Goal: Information Seeking & Learning: Understand process/instructions

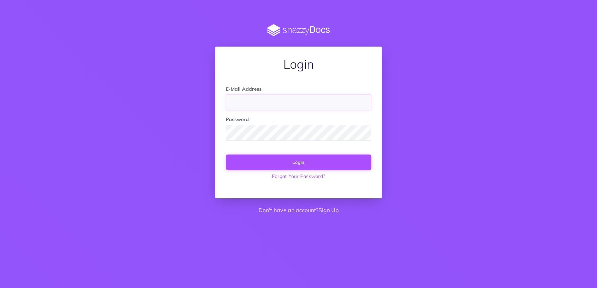
type input "support@agterra.com"
click at [342, 165] on button "Login" at bounding box center [298, 161] width 145 height 15
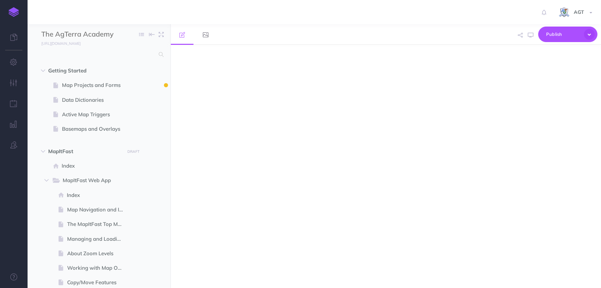
select select "null"
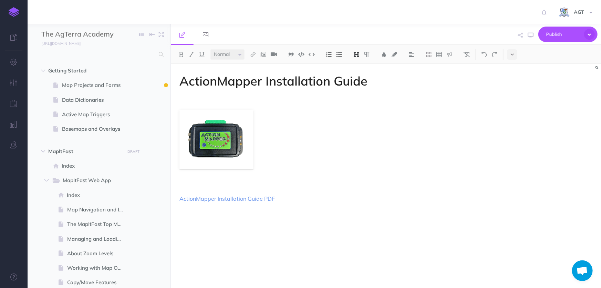
click at [13, 11] on img at bounding box center [14, 12] width 10 height 10
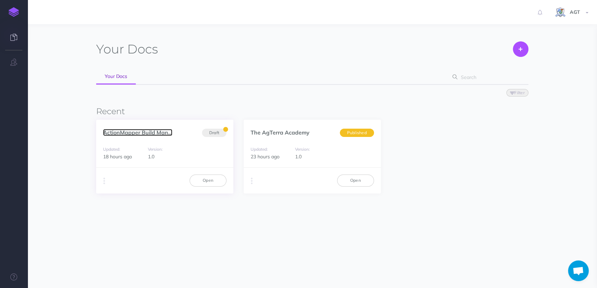
click at [148, 134] on link "ActionMapper Build Man..." at bounding box center [137, 132] width 69 height 7
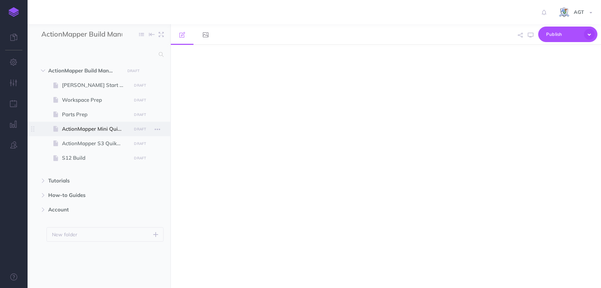
select select "null"
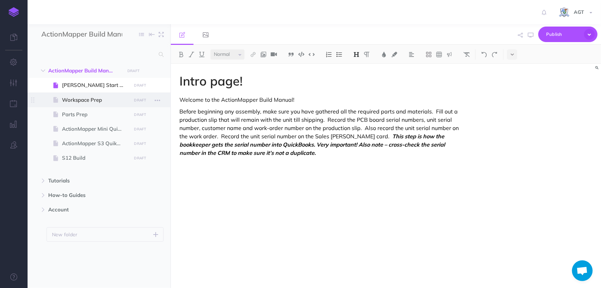
click at [87, 101] on span "Workspace Prep" at bounding box center [95, 100] width 67 height 8
select select "null"
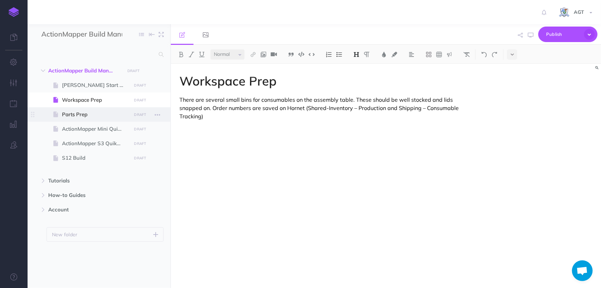
click at [87, 114] on span "Parts Prep" at bounding box center [95, 114] width 67 height 8
select select "null"
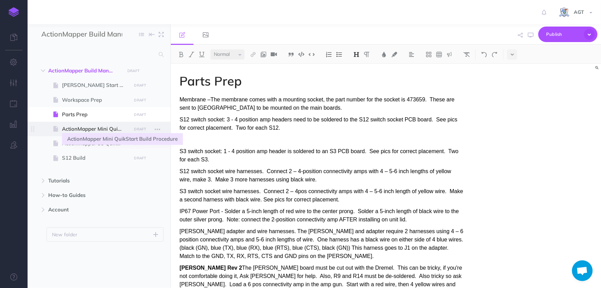
click at [74, 131] on span "ActionMapper Mini QuikStart Build Procedure" at bounding box center [95, 129] width 67 height 8
select select "null"
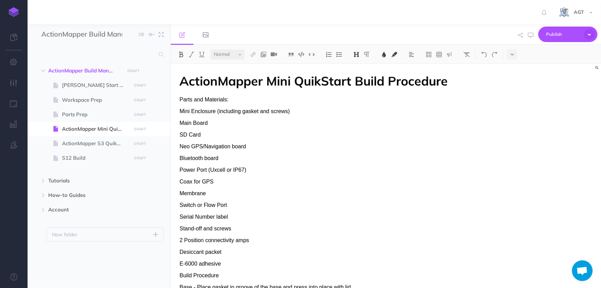
scroll to position [188, 0]
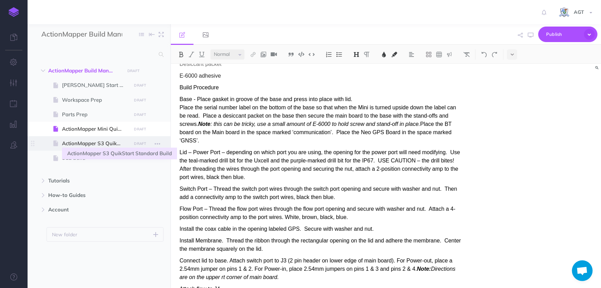
click at [90, 146] on span "ActionMapper S3 QuikStart Standard Build" at bounding box center [95, 143] width 67 height 8
select select "null"
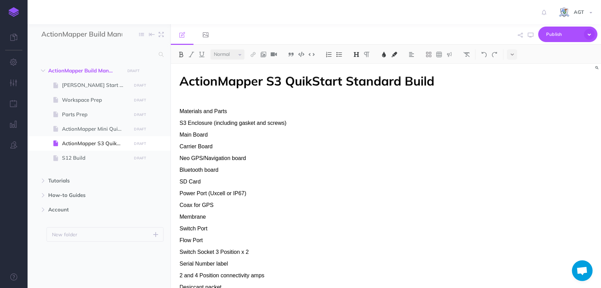
click at [21, 13] on link at bounding box center [14, 12] width 28 height 24
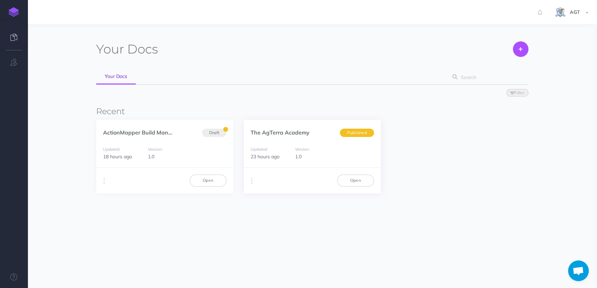
click at [315, 151] on div "Version: 1.0" at bounding box center [311, 153] width 41 height 16
click at [344, 183] on link "Open" at bounding box center [355, 180] width 37 height 12
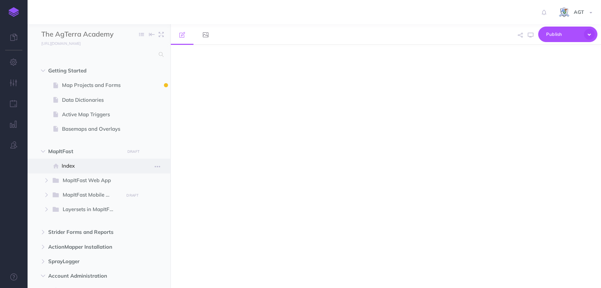
select select "null"
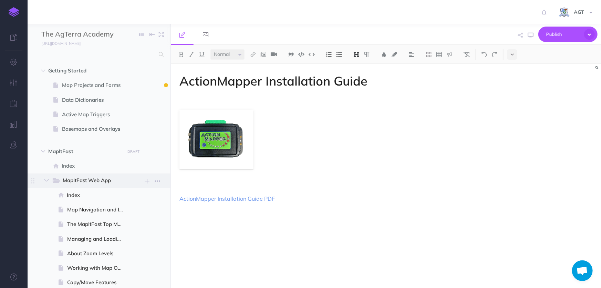
click at [84, 179] on span "MapItFast Web App" at bounding box center [91, 180] width 56 height 9
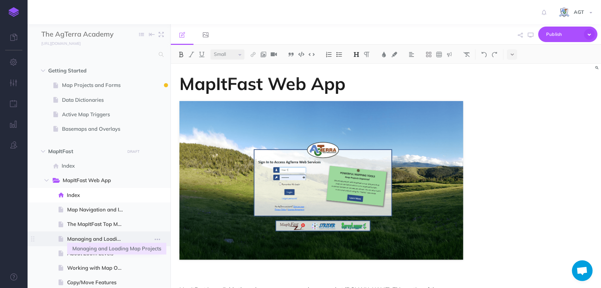
scroll to position [94, 0]
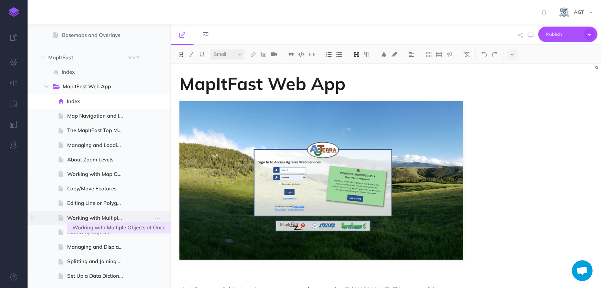
click at [94, 215] on span "Working with Multiple Objects at Once" at bounding box center [98, 218] width 62 height 8
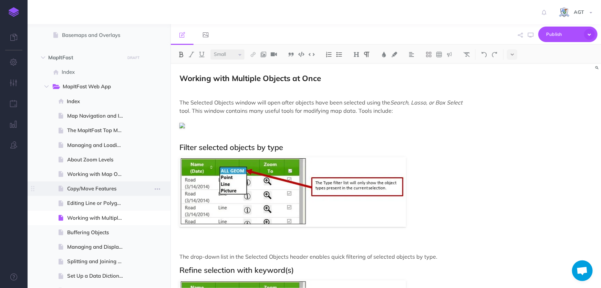
click at [92, 186] on span "Copy/Move Features" at bounding box center [98, 188] width 62 height 8
select select "null"
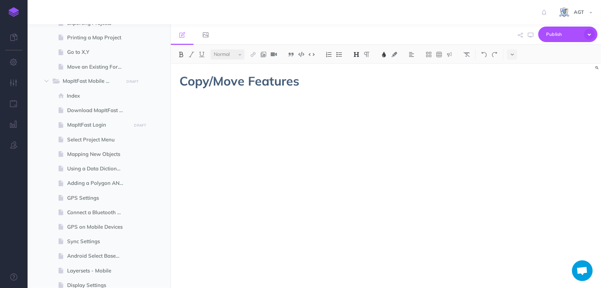
scroll to position [94, 0]
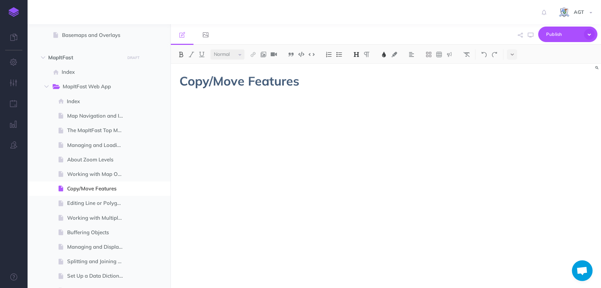
click at [12, 12] on img at bounding box center [14, 12] width 10 height 10
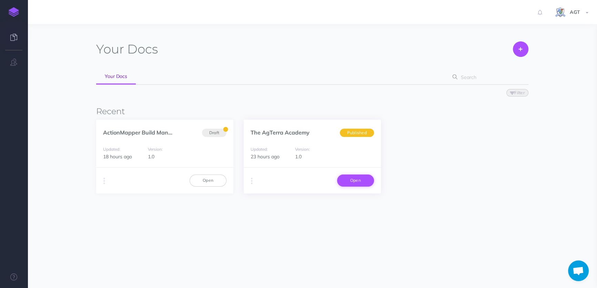
click at [348, 184] on link "Open" at bounding box center [355, 180] width 37 height 12
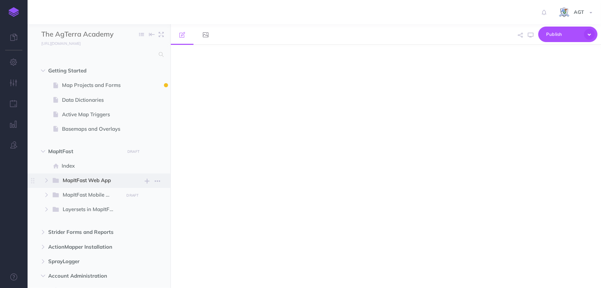
select select "null"
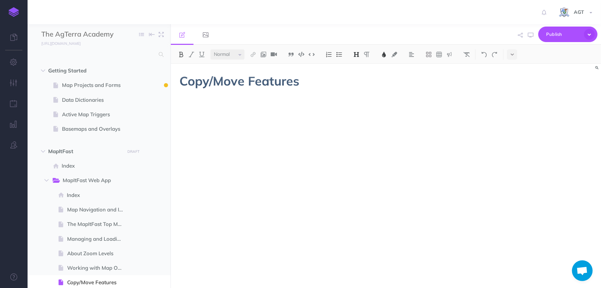
scroll to position [375, 0]
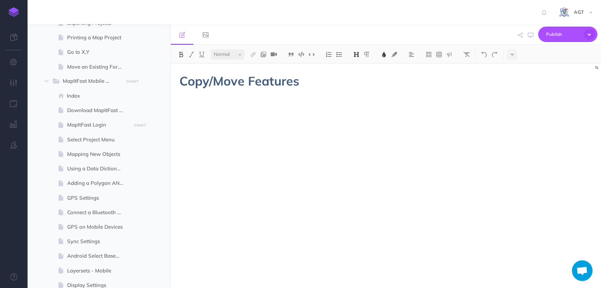
click at [17, 14] on img at bounding box center [14, 12] width 10 height 10
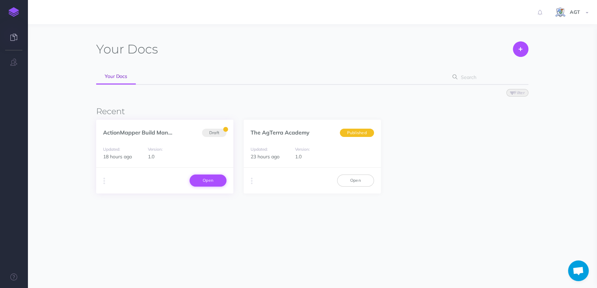
click at [198, 183] on link "Open" at bounding box center [207, 180] width 37 height 12
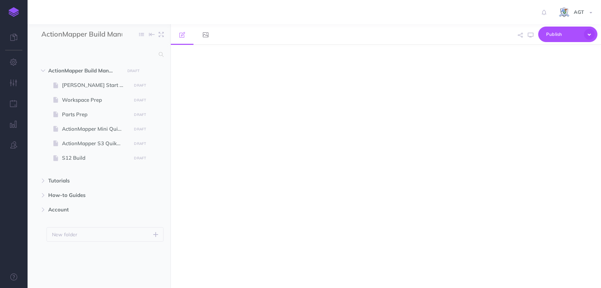
select select "null"
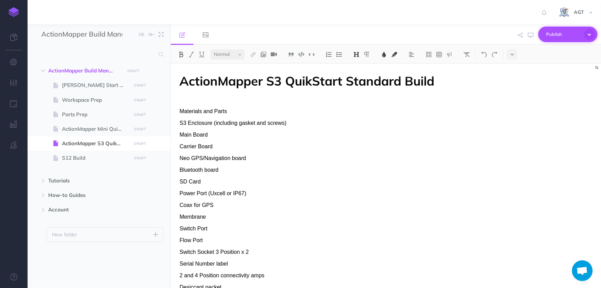
click at [590, 34] on icon "button" at bounding box center [589, 34] width 11 height 11
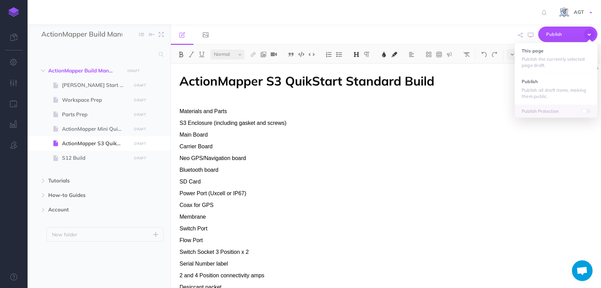
click at [591, 12] on span at bounding box center [591, 12] width 3 height 1
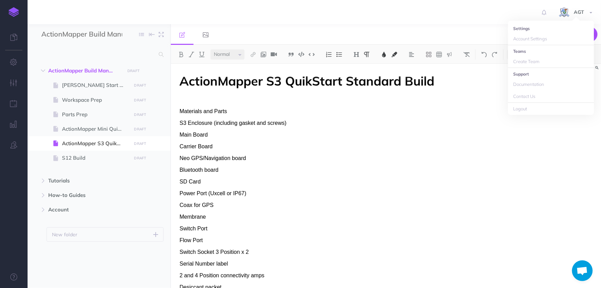
click at [451, 144] on p "Carrier Board" at bounding box center [321, 146] width 284 height 8
drag, startPoint x: 530, startPoint y: 36, endPoint x: 524, endPoint y: 36, distance: 6.5
click at [524, 36] on div "Publish This page Publish the currently selected page draft. Publish Publish al…" at bounding box center [457, 34] width 284 height 21
click at [523, 36] on icon "button" at bounding box center [520, 35] width 5 height 5
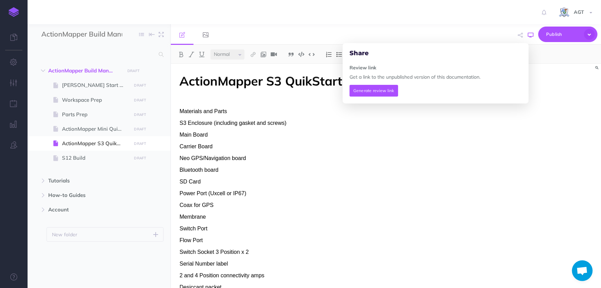
click at [531, 37] on icon "button" at bounding box center [531, 35] width 6 height 6
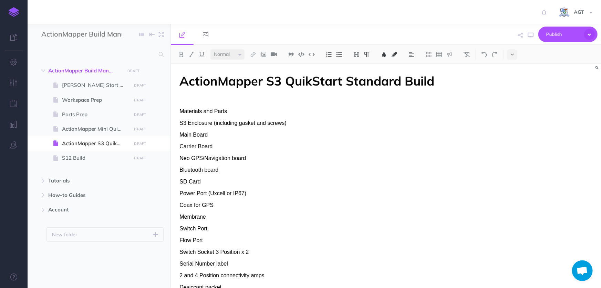
scroll to position [188, 0]
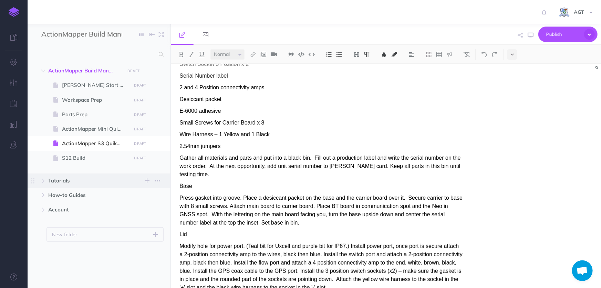
click at [67, 181] on span "Tutorials" at bounding box center [84, 180] width 72 height 8
select select "null"
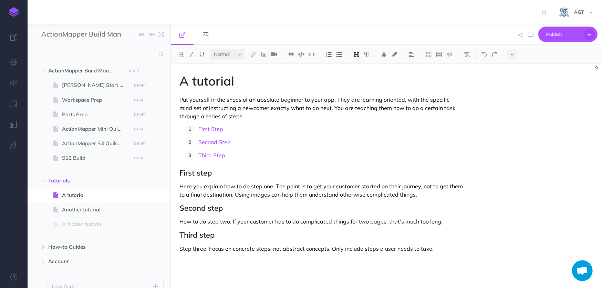
drag, startPoint x: 504, startPoint y: 130, endPoint x: 515, endPoint y: 133, distance: 11.0
click at [512, 133] on div "A tutorial Put yourself in the shoes of an absolute beginner to your app. They …" at bounding box center [386, 176] width 430 height 224
click at [10, 34] on icon at bounding box center [13, 37] width 7 height 7
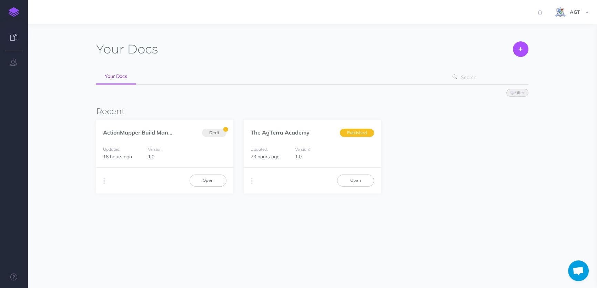
click at [429, 200] on div "Your Docs Create Import Your Docs Filter Status Published Drafts Recent ActionM…" at bounding box center [312, 127] width 432 height 173
click at [203, 181] on link "Open" at bounding box center [207, 180] width 37 height 12
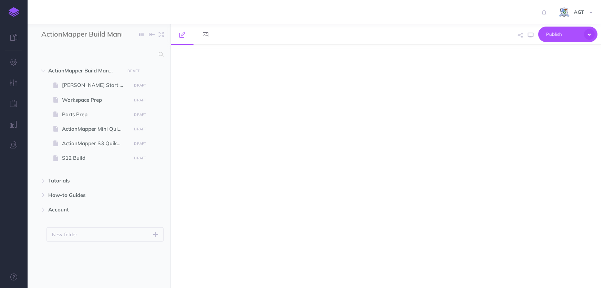
select select "null"
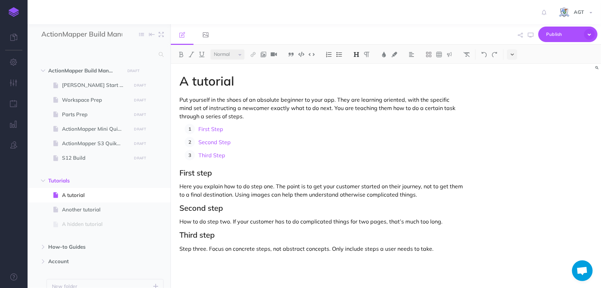
click at [512, 54] on icon at bounding box center [512, 54] width 3 height 5
click at [515, 119] on img at bounding box center [512, 118] width 6 height 4
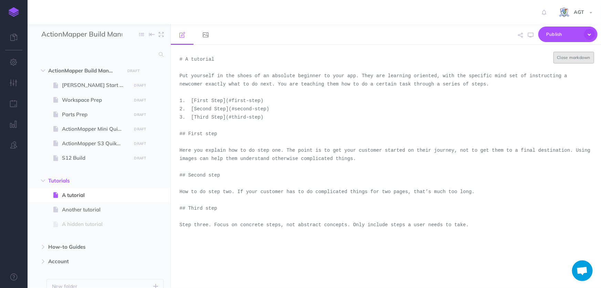
click at [563, 61] on button "Close markdown" at bounding box center [574, 58] width 41 height 12
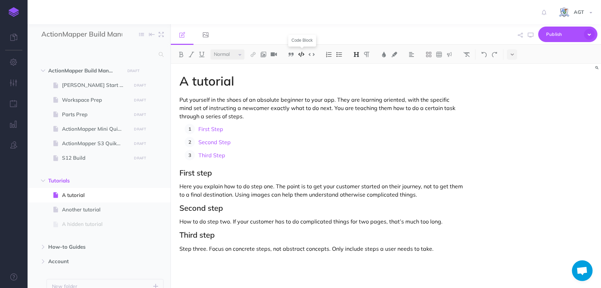
click at [302, 55] on img at bounding box center [301, 54] width 6 height 5
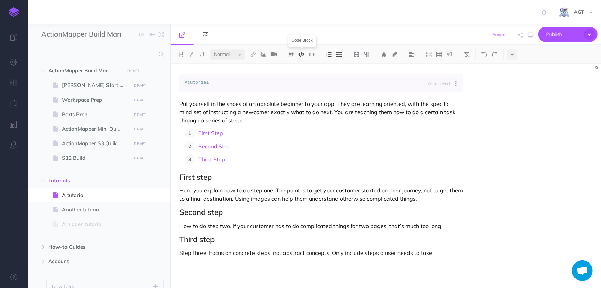
click at [302, 55] on img at bounding box center [301, 54] width 6 height 5
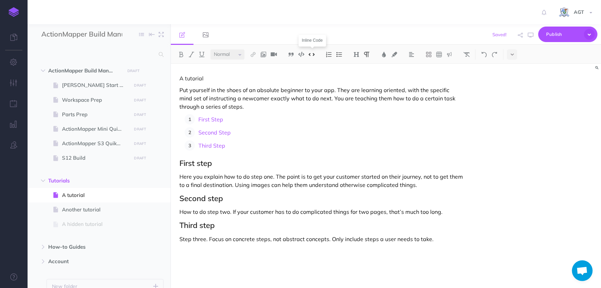
click at [312, 53] on img at bounding box center [312, 54] width 6 height 5
click at [298, 55] on button at bounding box center [301, 54] width 10 height 10
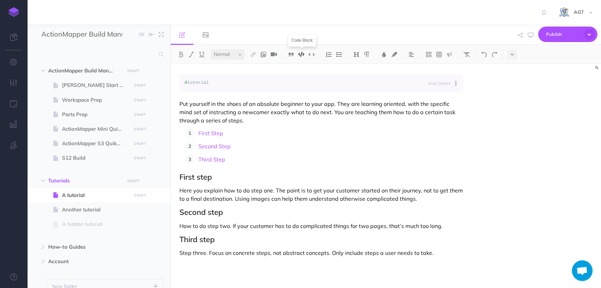
click at [298, 55] on button at bounding box center [301, 54] width 10 height 10
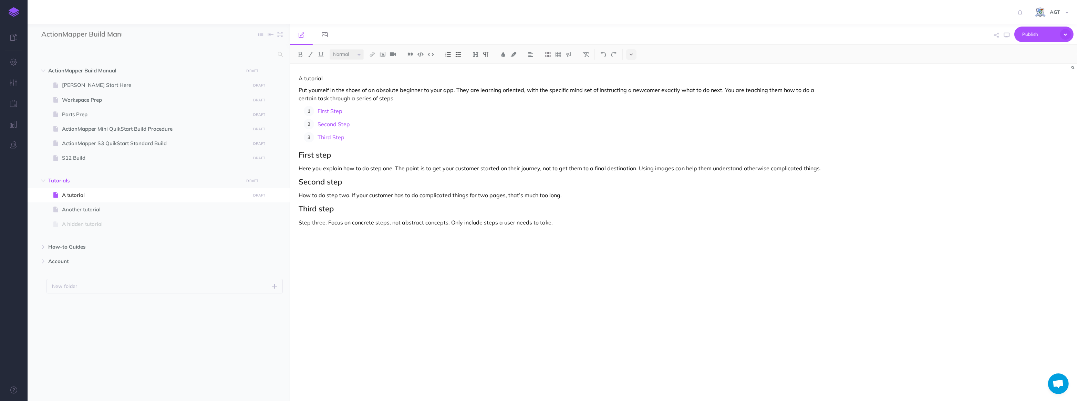
click at [524, 287] on div "A tutorial Put yourself in the shoes of an absolute beginner to your app. They …" at bounding box center [565, 229] width 551 height 330
click at [322, 36] on icon at bounding box center [325, 35] width 6 height 6
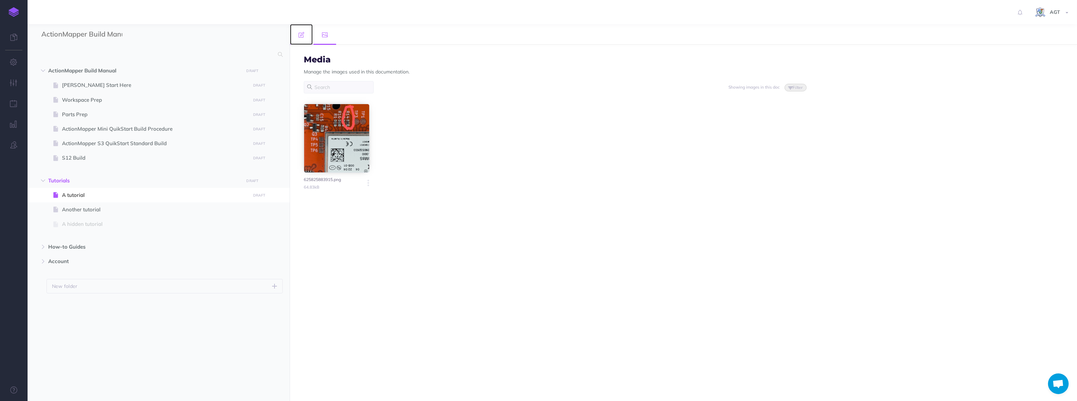
click at [300, 35] on icon at bounding box center [302, 35] width 6 height 6
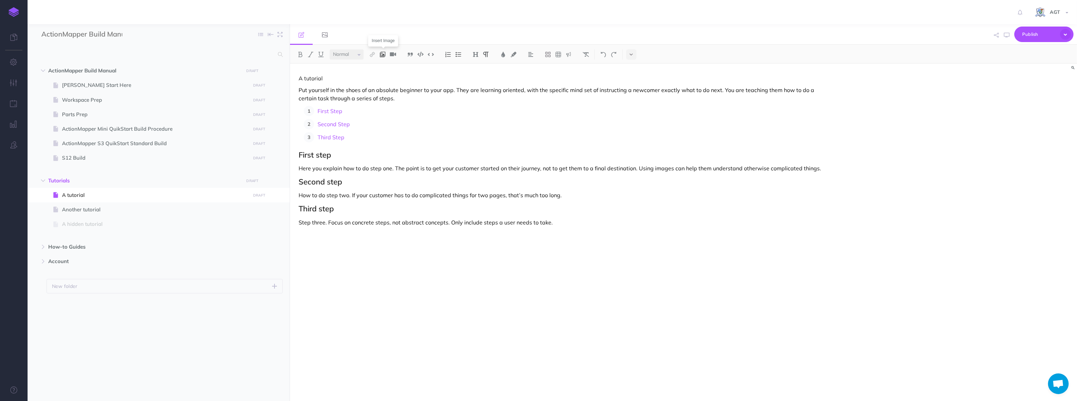
click at [381, 55] on img at bounding box center [383, 55] width 6 height 6
click at [383, 79] on icon at bounding box center [382, 76] width 7 height 5
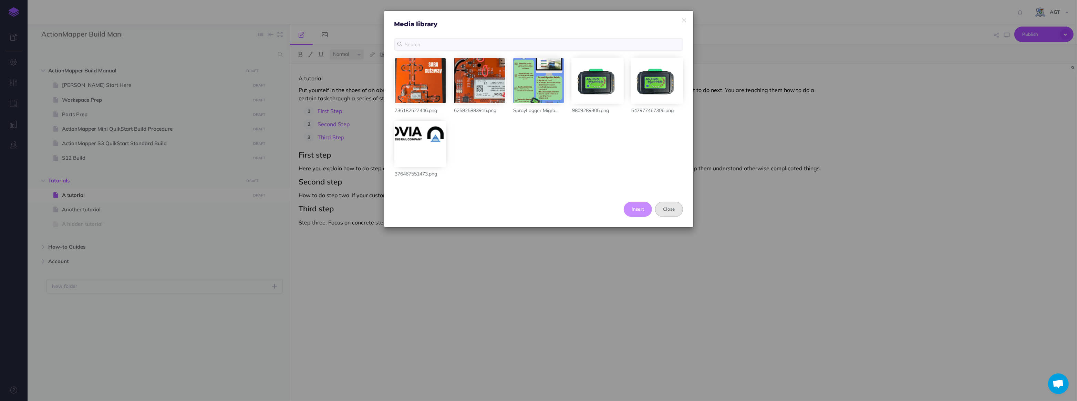
click at [601, 207] on button "Close" at bounding box center [669, 209] width 28 height 15
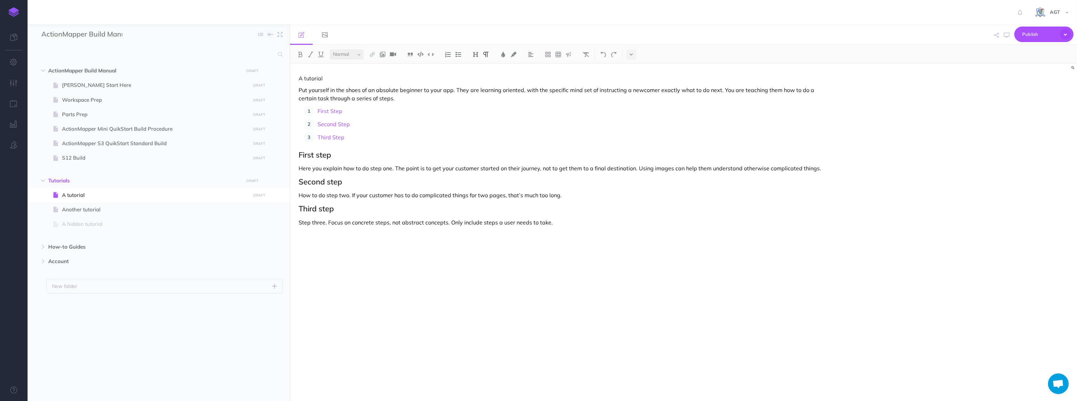
drag, startPoint x: 699, startPoint y: 31, endPoint x: 691, endPoint y: 33, distance: 8.1
click at [601, 31] on div "Publish This page Publish the currently selected page draft. Publish Publish al…" at bounding box center [814, 34] width 522 height 21
click at [327, 33] on link at bounding box center [324, 34] width 23 height 21
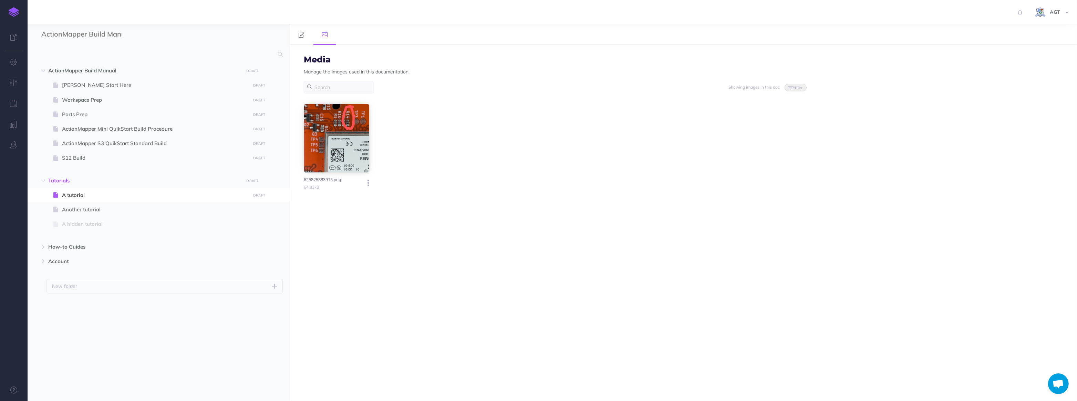
click at [368, 184] on icon "button" at bounding box center [369, 183] width 2 height 10
click at [481, 184] on div "625825883915.png 64.83kB Update Delete" at bounding box center [555, 147] width 503 height 86
drag, startPoint x: 548, startPoint y: 217, endPoint x: 503, endPoint y: 162, distance: 72.0
click at [300, 30] on link at bounding box center [301, 34] width 23 height 21
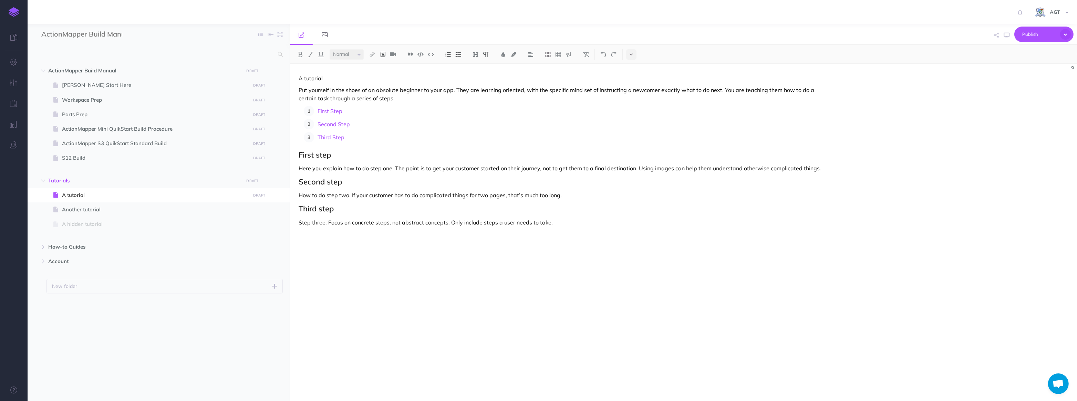
click at [383, 57] on img at bounding box center [383, 55] width 6 height 6
click at [384, 76] on icon at bounding box center [382, 76] width 7 height 5
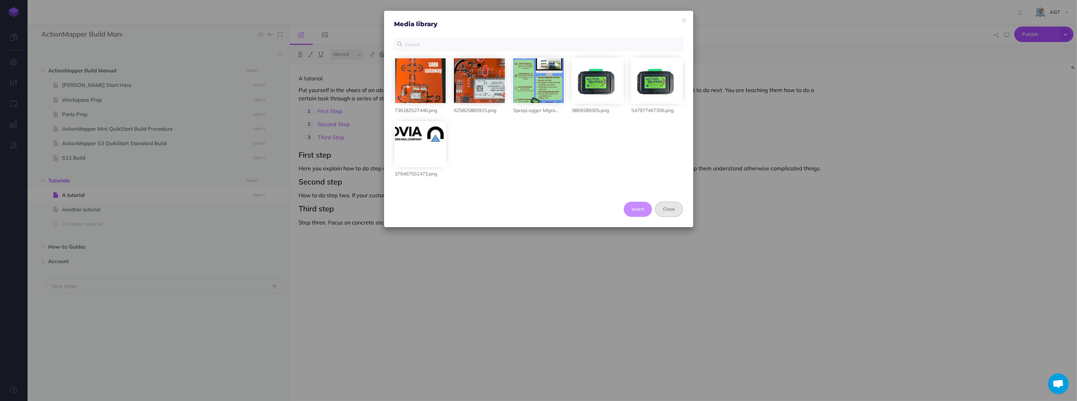
drag, startPoint x: 666, startPoint y: 205, endPoint x: 637, endPoint y: 203, distance: 28.6
click at [601, 205] on button "Close" at bounding box center [669, 209] width 28 height 15
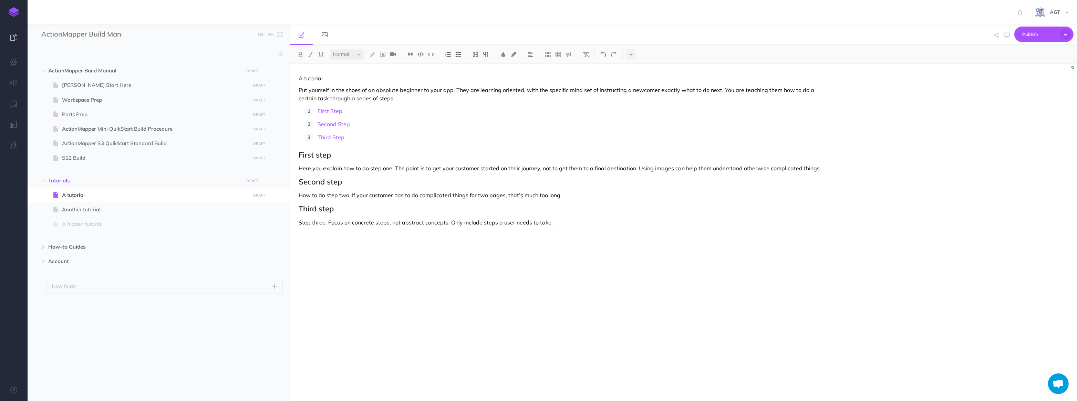
click at [9, 34] on link at bounding box center [14, 38] width 28 height 21
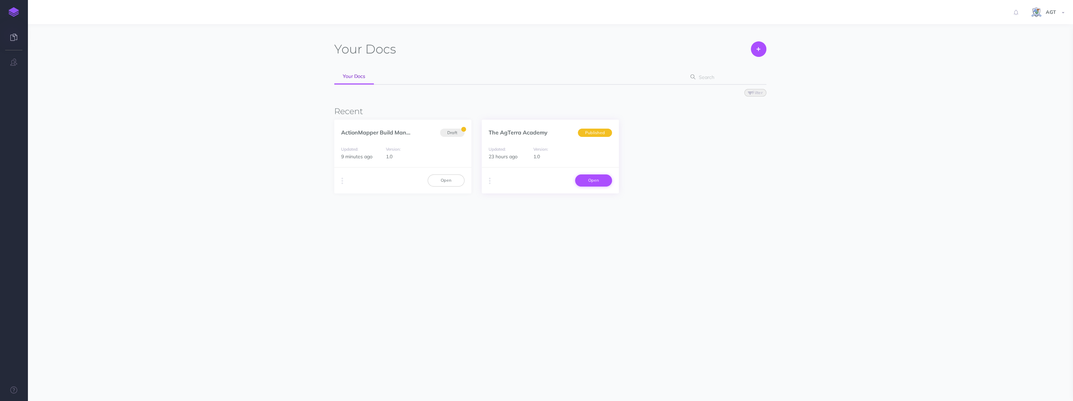
click at [600, 183] on link "Open" at bounding box center [593, 180] width 37 height 12
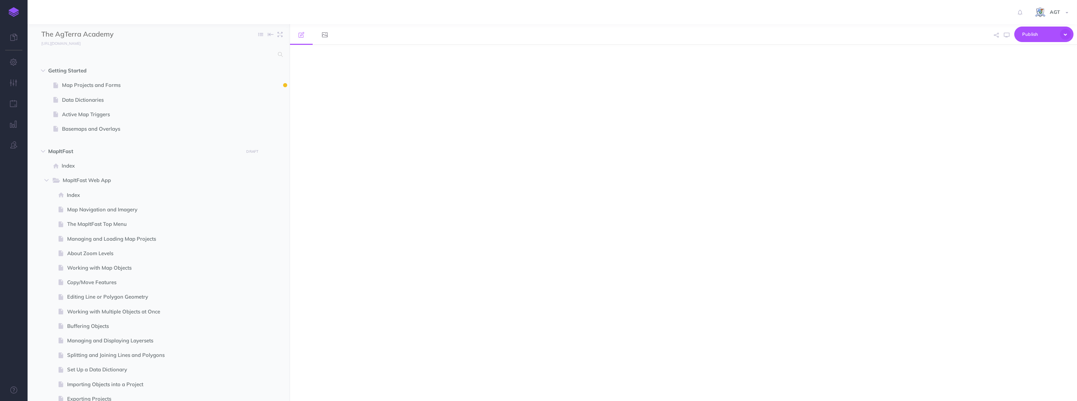
select select "null"
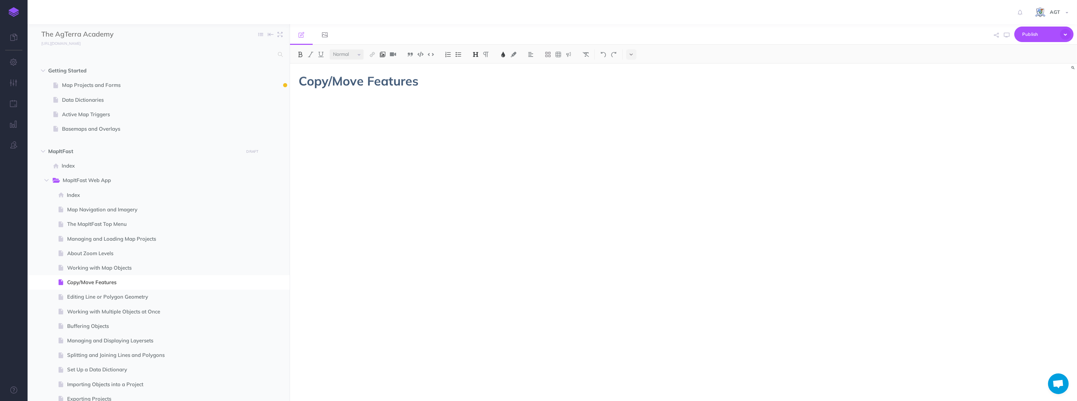
click at [387, 55] on button at bounding box center [383, 54] width 10 height 10
click at [384, 74] on icon at bounding box center [382, 76] width 7 height 5
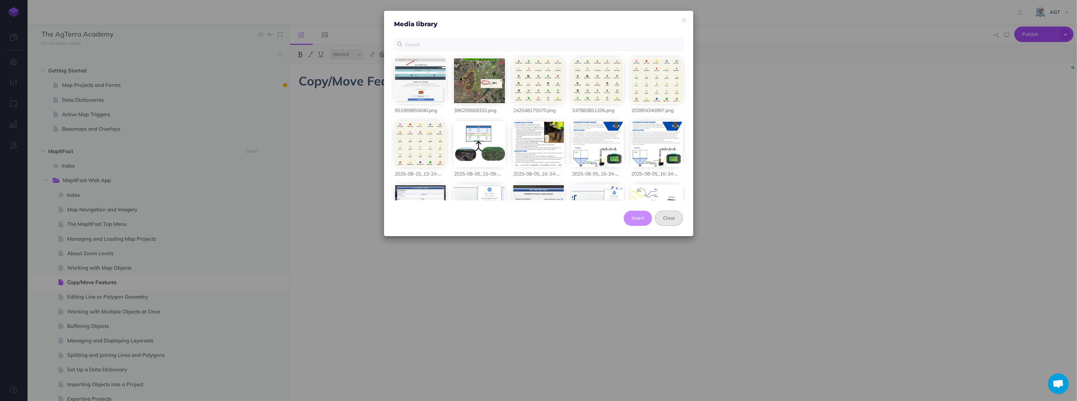
click at [673, 219] on button "Close" at bounding box center [669, 217] width 28 height 15
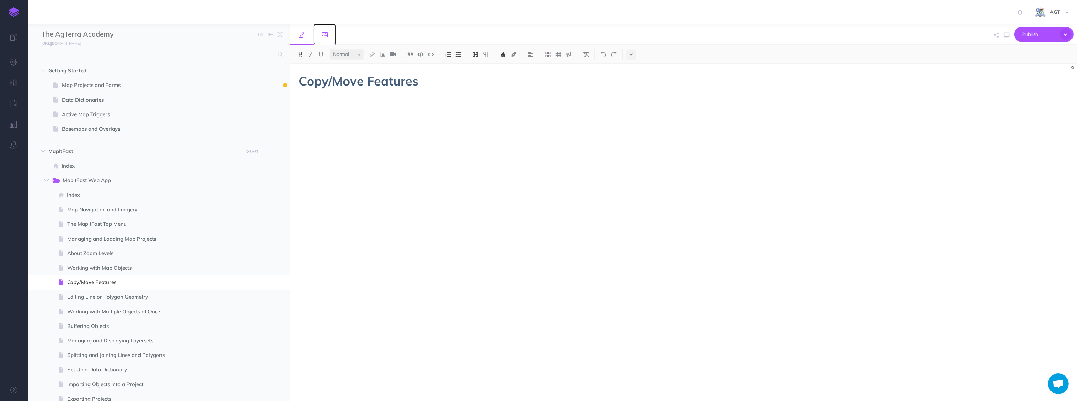
click at [322, 35] on icon at bounding box center [325, 35] width 6 height 6
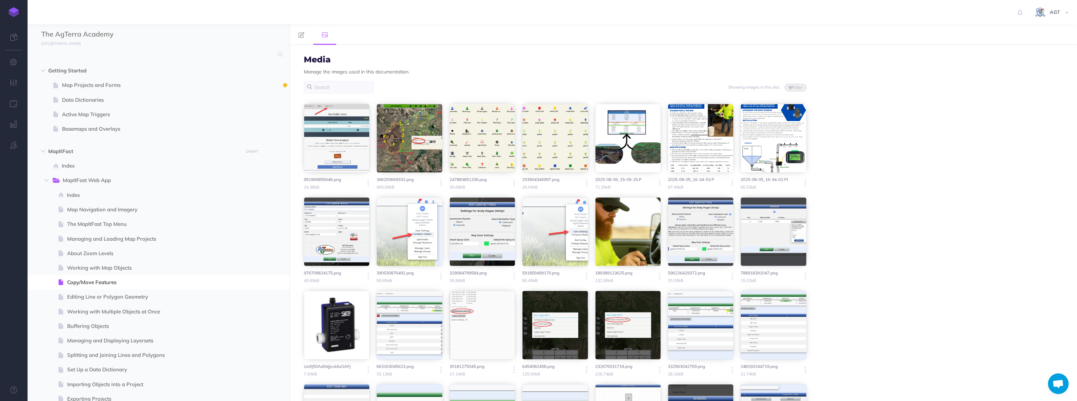
click at [472, 76] on div "Media Manage the images used in this documentation." at bounding box center [555, 68] width 503 height 26
click at [295, 26] on link at bounding box center [301, 34] width 23 height 21
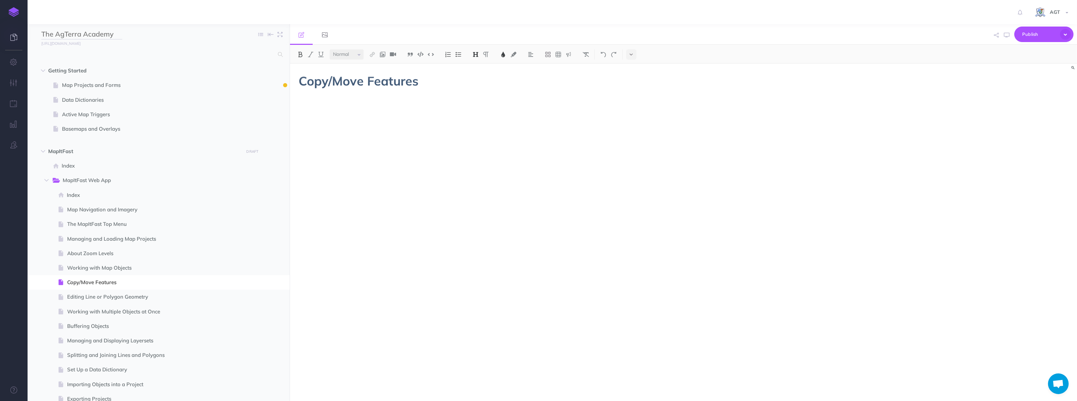
click at [8, 36] on link at bounding box center [14, 38] width 28 height 21
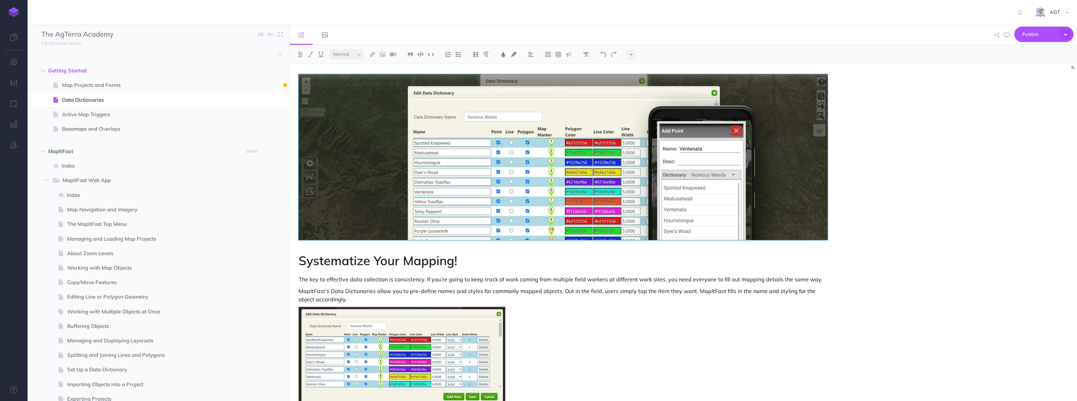
select select "null"
click at [12, 27] on div at bounding box center [14, 200] width 28 height 401
click at [14, 34] on icon at bounding box center [13, 37] width 7 height 7
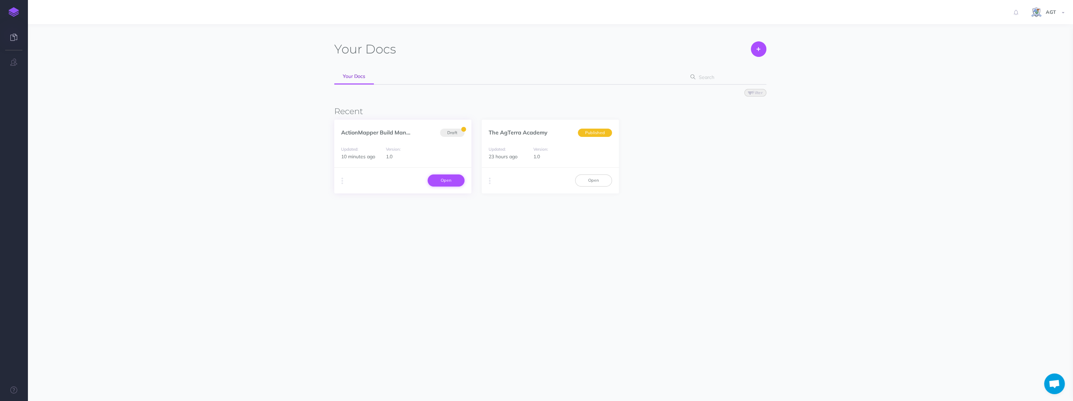
click at [450, 182] on link "Open" at bounding box center [446, 180] width 37 height 12
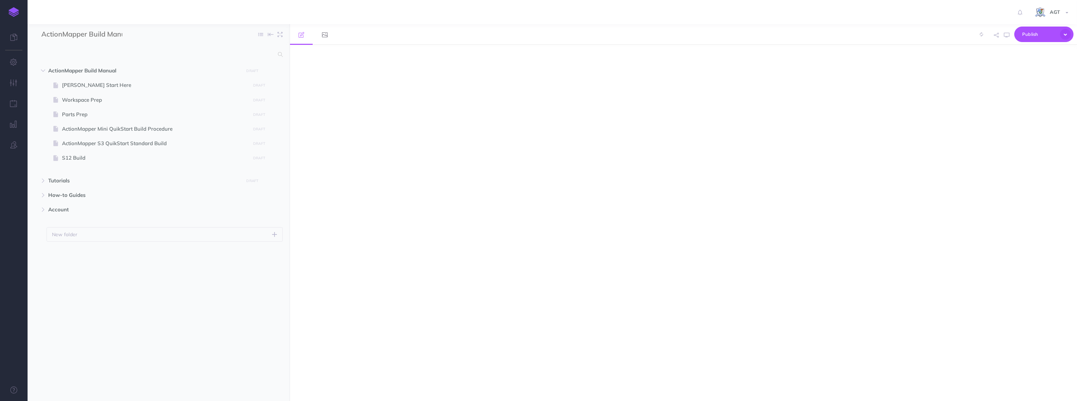
select select "null"
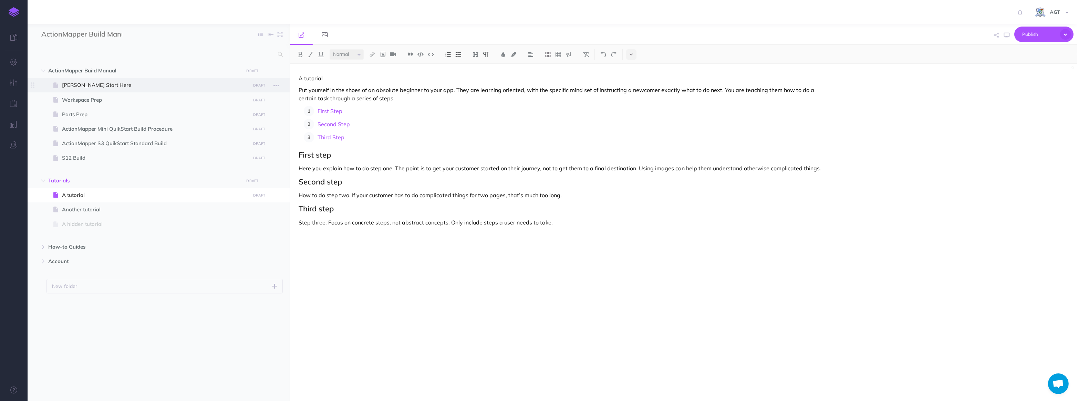
click at [125, 88] on span "Sara Bartel Start Here" at bounding box center [155, 85] width 186 height 8
select select "null"
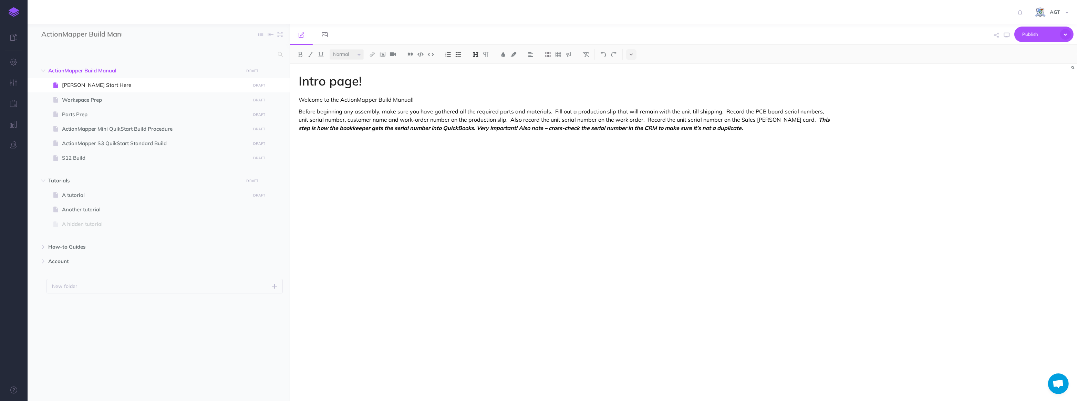
click at [436, 193] on div "Intro page! Welcome to the ActionMapper Build Manual! Before beginning any asse…" at bounding box center [565, 229] width 551 height 330
click at [349, 141] on div "Intro page! Welcome to the ActionMapper Build Manual! Before beginning any asse…" at bounding box center [565, 229] width 551 height 330
click at [717, 129] on p "Before beginning any assembly, make sure you have gathered all the required par…" at bounding box center [566, 119] width 534 height 25
click at [899, 83] on span at bounding box center [896, 82] width 7 height 7
click at [1063, 83] on button "button" at bounding box center [1060, 82] width 7 height 11
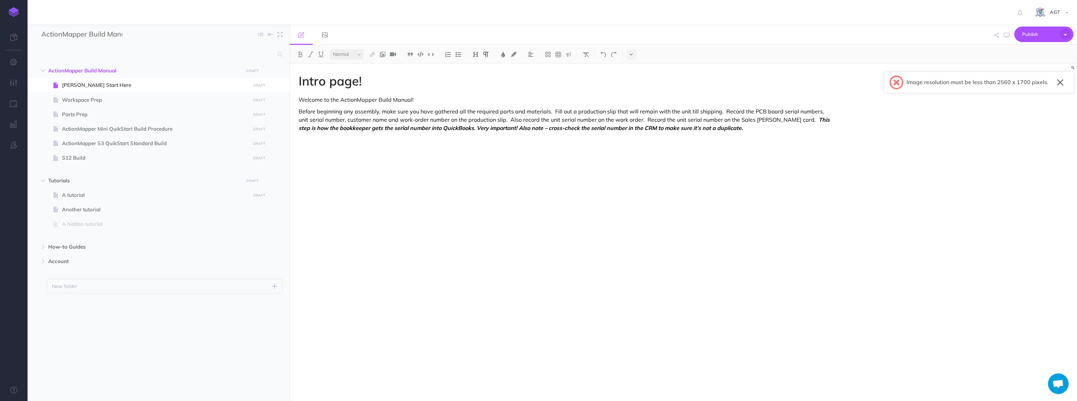
click at [747, 202] on div "Intro page! Welcome to the ActionMapper Build Manual! Before beginning any asse…" at bounding box center [565, 229] width 551 height 330
click at [385, 56] on img at bounding box center [383, 55] width 6 height 6
click at [437, 183] on div "Intro page! Welcome to the ActionMapper Build Manual! Before beginning any asse…" at bounding box center [565, 229] width 551 height 330
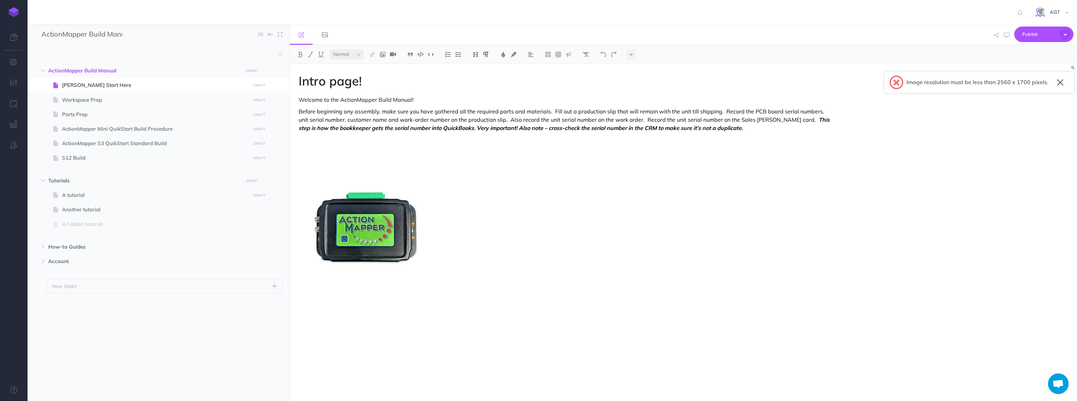
click at [952, 176] on div "Intro page! Welcome to the ActionMapper Build Manual! Before beginning any asse…" at bounding box center [683, 232] width 787 height 337
click at [939, 238] on div "Intro page! Welcome to the ActionMapper Build Manual! Before beginning any asse…" at bounding box center [683, 232] width 787 height 337
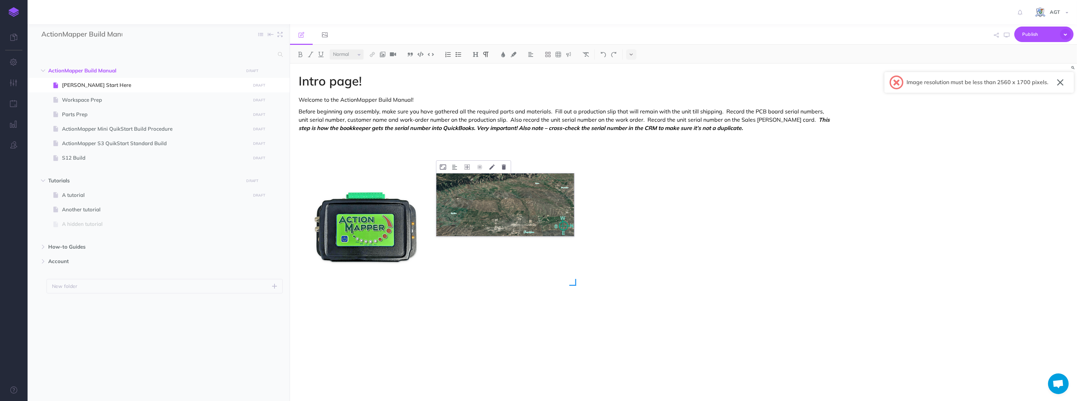
click at [542, 226] on img at bounding box center [505, 204] width 138 height 63
click at [895, 197] on div "Intro page! Welcome to the ActionMapper Build Manual! Before beginning any asse…" at bounding box center [683, 232] width 787 height 337
click at [1040, 34] on span "Publish" at bounding box center [1039, 34] width 34 height 11
click at [1023, 59] on p "Publish the currently selected page draft." at bounding box center [1032, 62] width 69 height 12
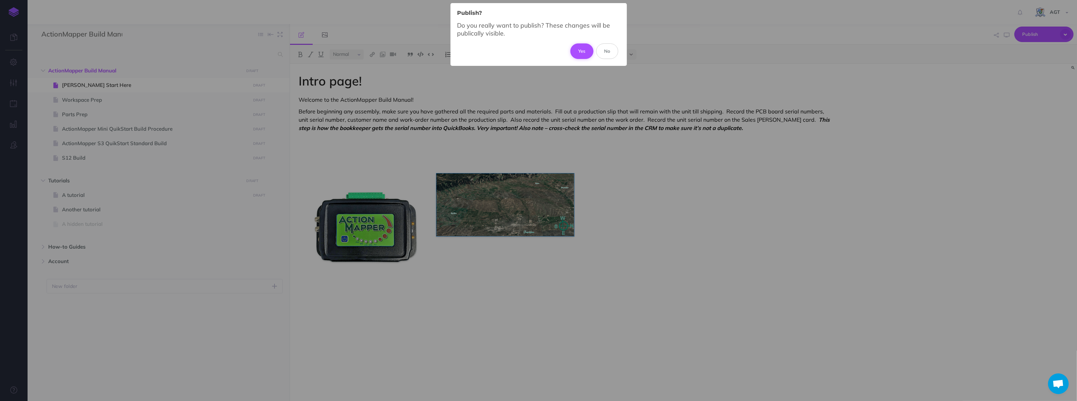
click at [579, 51] on button "Yes" at bounding box center [581, 50] width 23 height 15
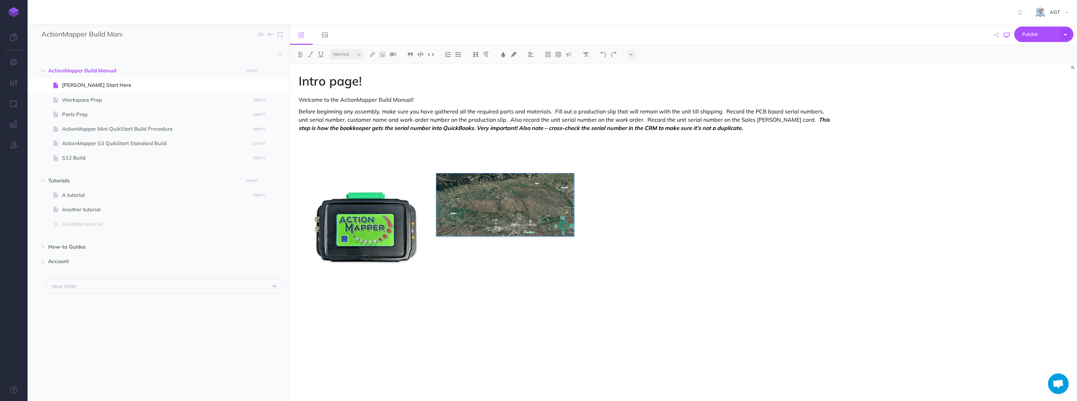
click at [1006, 35] on icon "button" at bounding box center [1007, 35] width 6 height 6
click at [759, 31] on div "Publish Publish Publish all draft items, making them public. Publish Protection" at bounding box center [814, 34] width 522 height 21
click at [753, 296] on div "Intro page! Welcome to the ActionMapper Build Manual! Before beginning any asse…" at bounding box center [565, 229] width 551 height 330
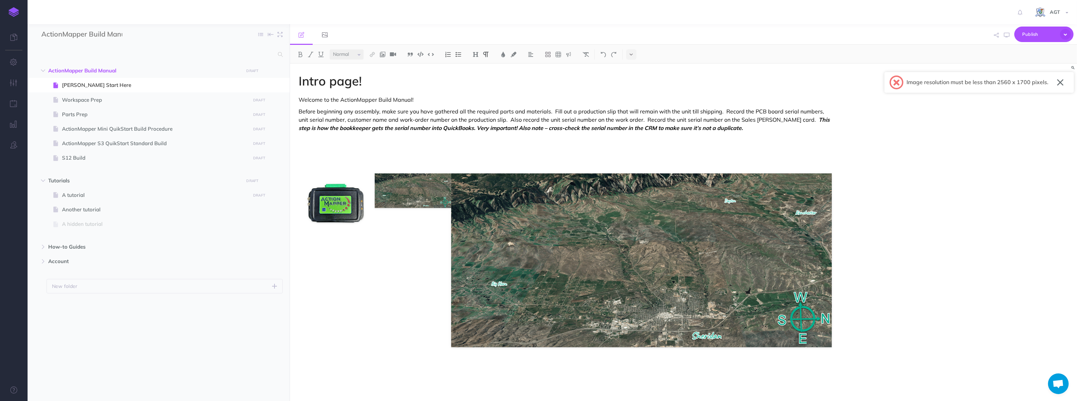
click at [1062, 82] on button "button" at bounding box center [1060, 82] width 7 height 11
click at [658, 263] on img at bounding box center [641, 260] width 381 height 174
click at [906, 259] on div "Intro page! Welcome to the ActionMapper Build Manual! Before beginning any asse…" at bounding box center [683, 232] width 787 height 337
click at [83, 142] on span "ActionMapper S3 QuikStart Standard Build" at bounding box center [155, 143] width 186 height 8
select select "null"
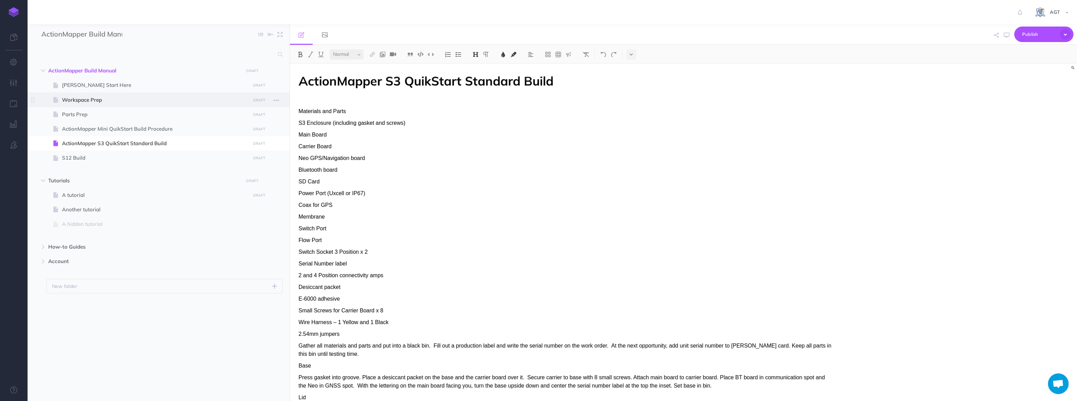
click at [79, 95] on span at bounding box center [159, 99] width 262 height 14
select select "null"
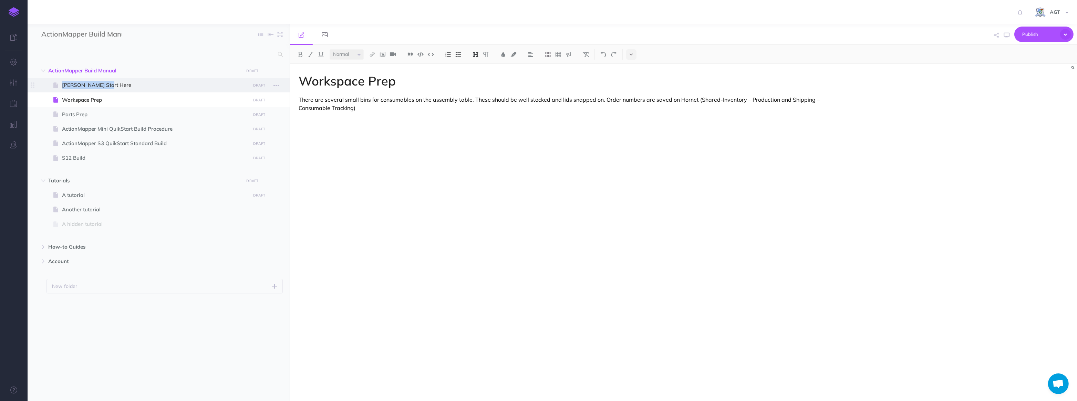
drag, startPoint x: 89, startPoint y: 79, endPoint x: 91, endPoint y: 89, distance: 10.2
click at [90, 83] on li "Sara Bartel Start Here DRAFT Publish these changes Nevermind Publish Page histo…" at bounding box center [167, 85] width 231 height 14
click at [92, 85] on span "Sara Bartel Start Here" at bounding box center [155, 85] width 186 height 8
select select "null"
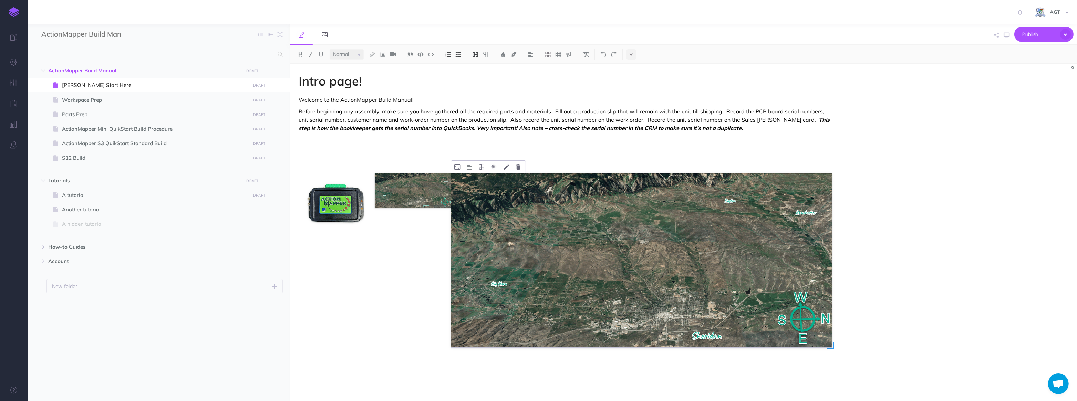
click at [696, 265] on img at bounding box center [641, 260] width 381 height 174
click at [455, 164] on icon at bounding box center [458, 166] width 6 height 5
click at [770, 297] on img at bounding box center [641, 260] width 381 height 174
click at [885, 304] on div "Intro page! Welcome to the ActionMapper Build Manual! Before beginning any asse…" at bounding box center [683, 232] width 787 height 337
click at [81, 99] on span "Workspace Prep" at bounding box center [155, 100] width 186 height 8
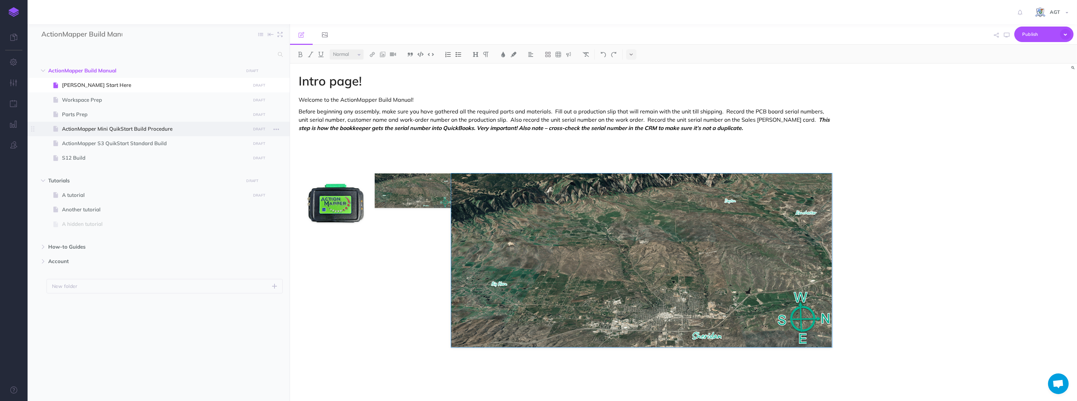
select select "null"
